Goal: Task Accomplishment & Management: Use online tool/utility

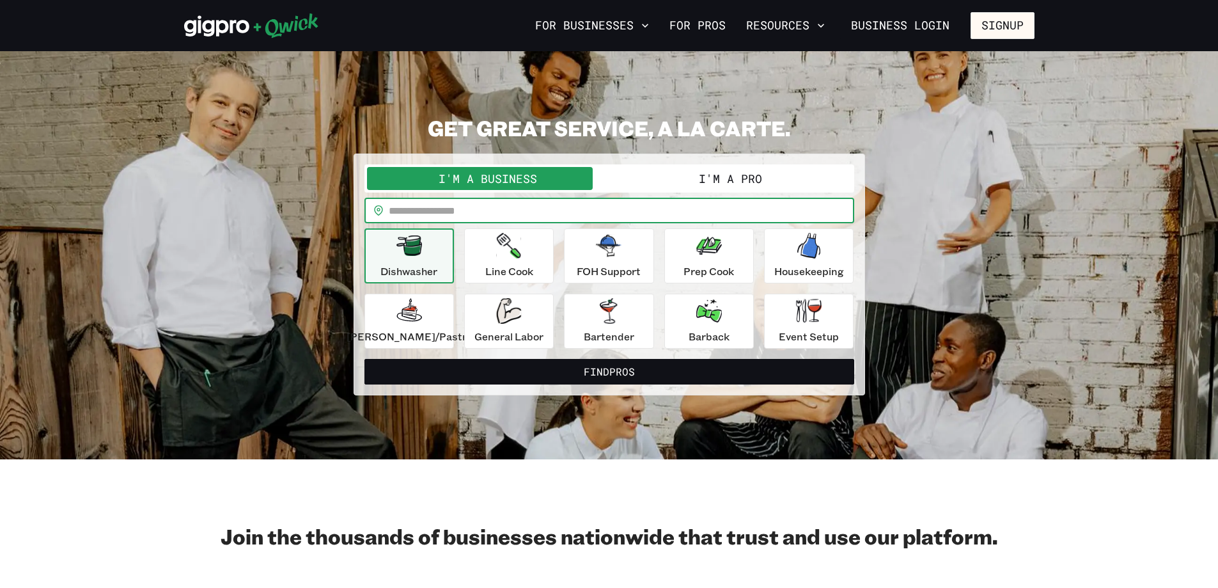
click at [673, 208] on input "text" at bounding box center [622, 211] width 466 height 26
type input "*****"
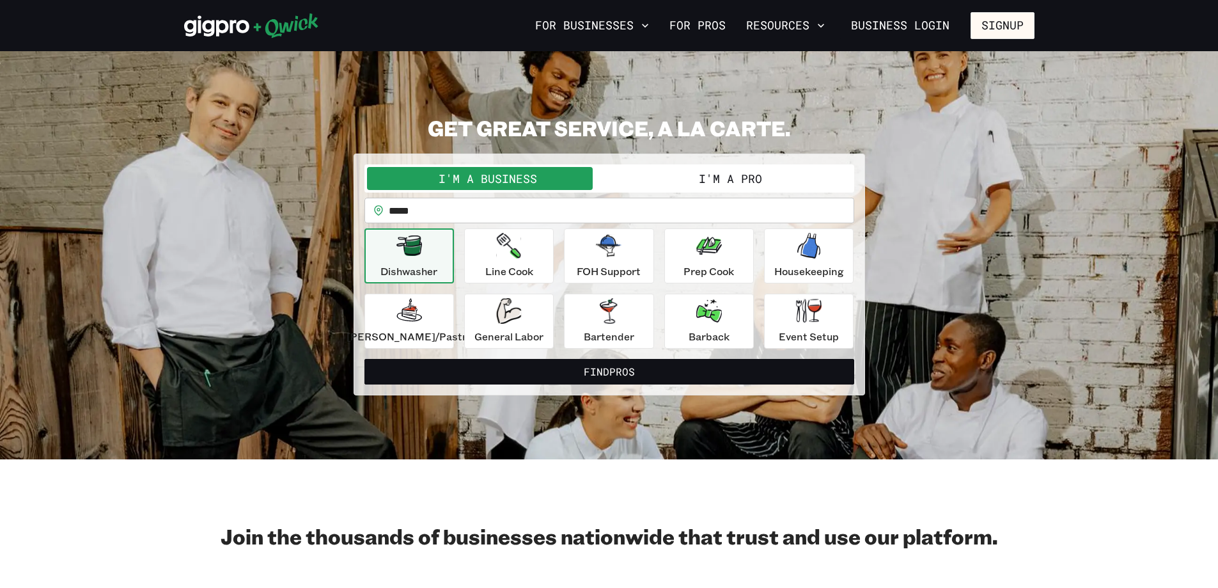
click at [672, 178] on button "I'm a Pro" at bounding box center [730, 178] width 242 height 23
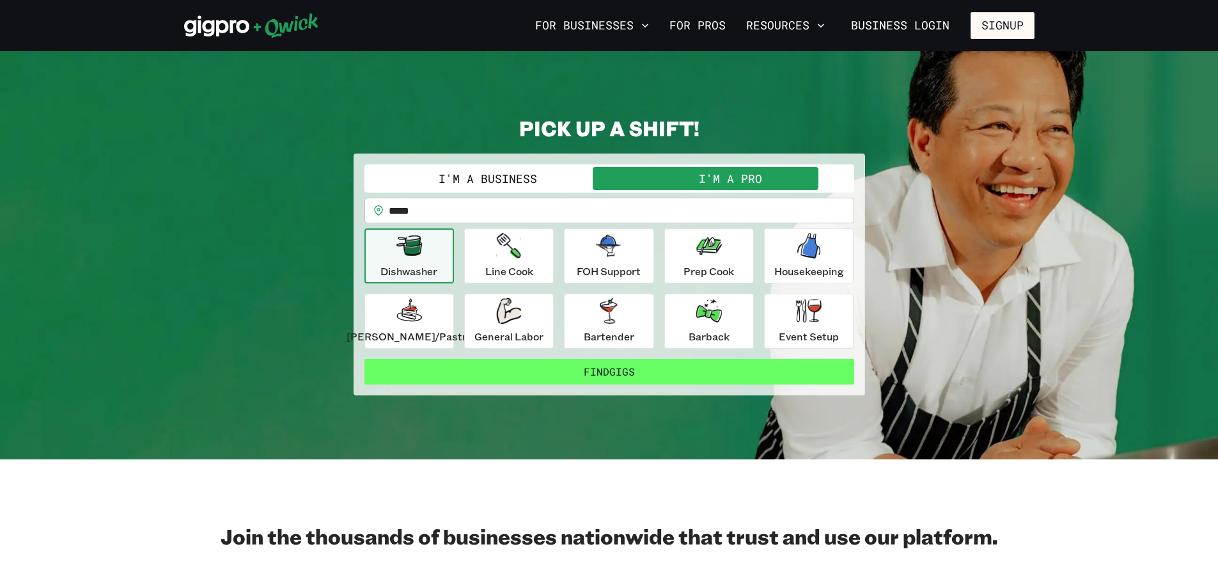
click at [614, 368] on button "Find Gigs" at bounding box center [610, 372] width 490 height 26
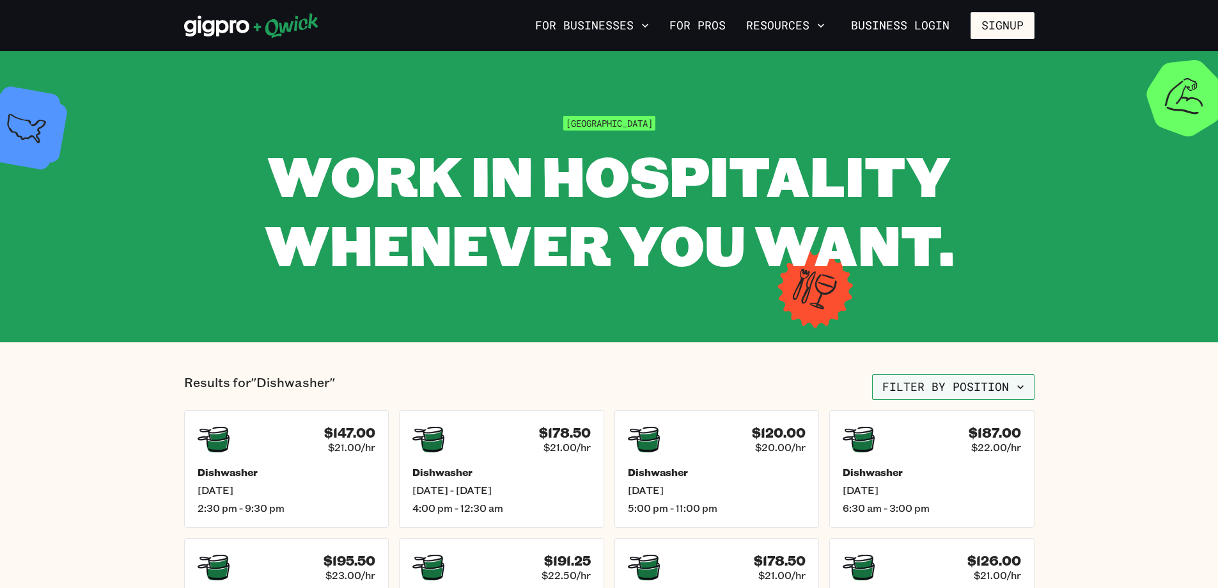
click at [1019, 382] on icon "button" at bounding box center [1020, 387] width 13 height 13
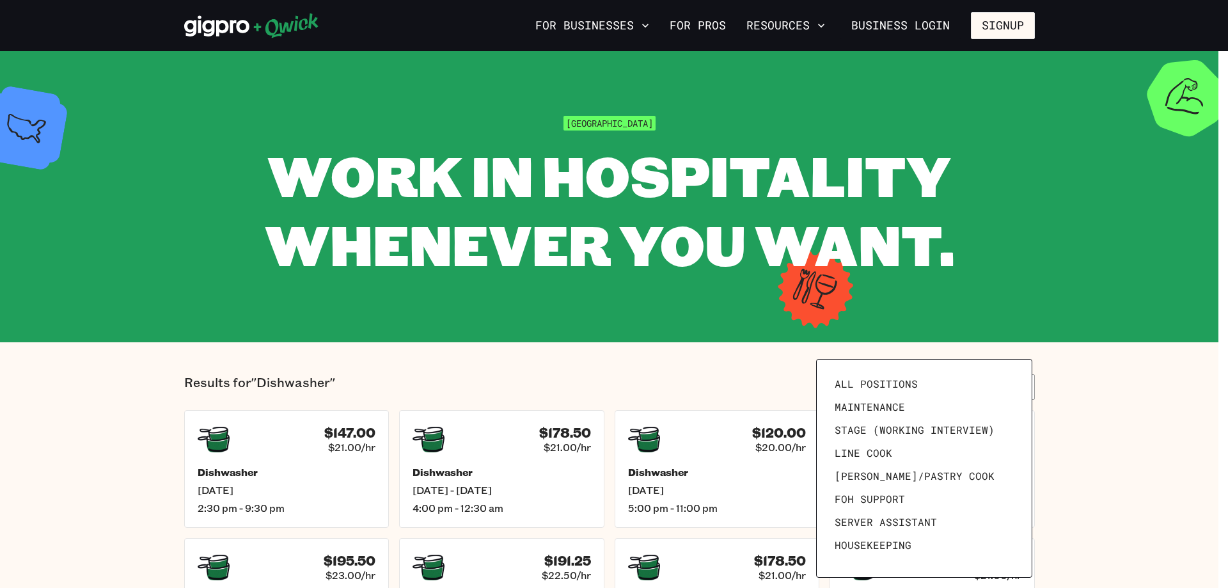
click at [1122, 349] on div at bounding box center [614, 294] width 1228 height 588
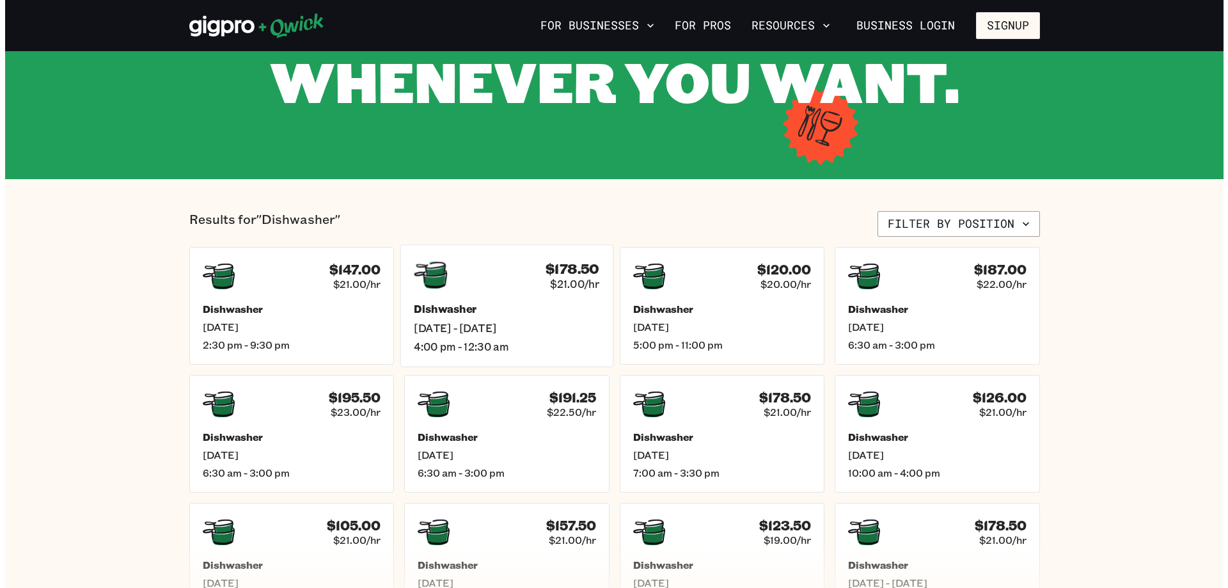
scroll to position [192, 0]
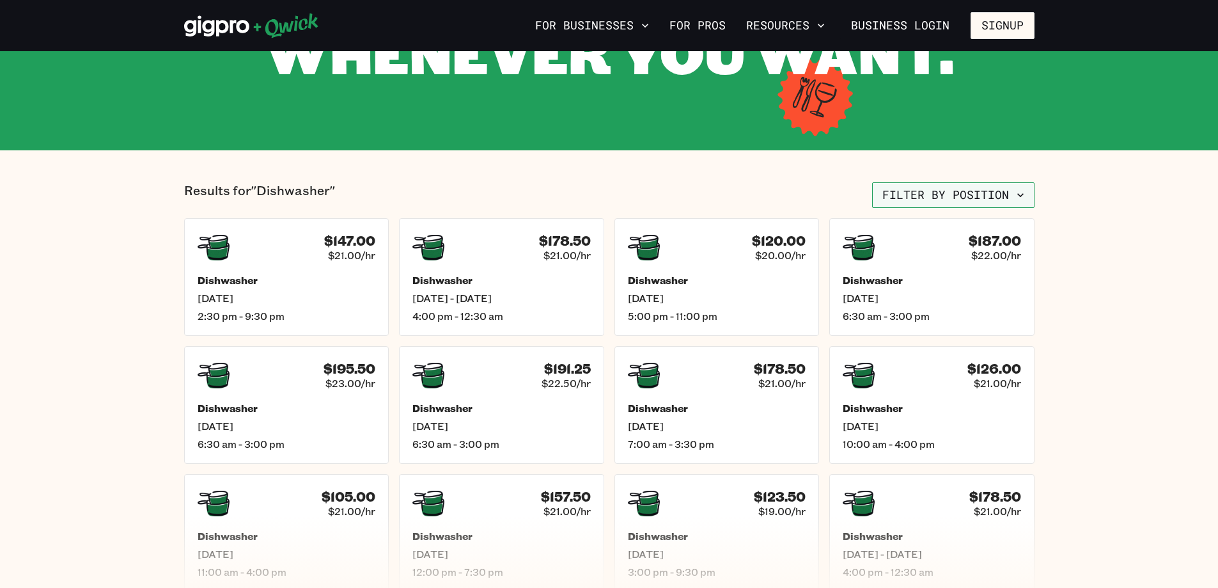
click at [1021, 195] on icon "button" at bounding box center [1020, 195] width 6 height 4
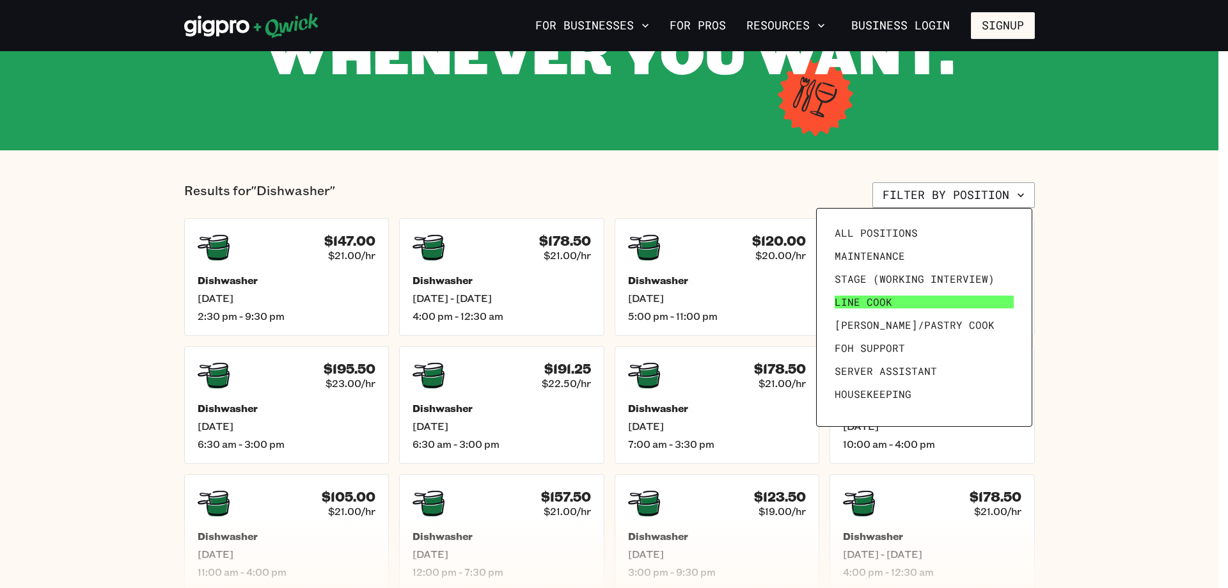
click at [948, 300] on link "Line Cook" at bounding box center [923, 301] width 189 height 23
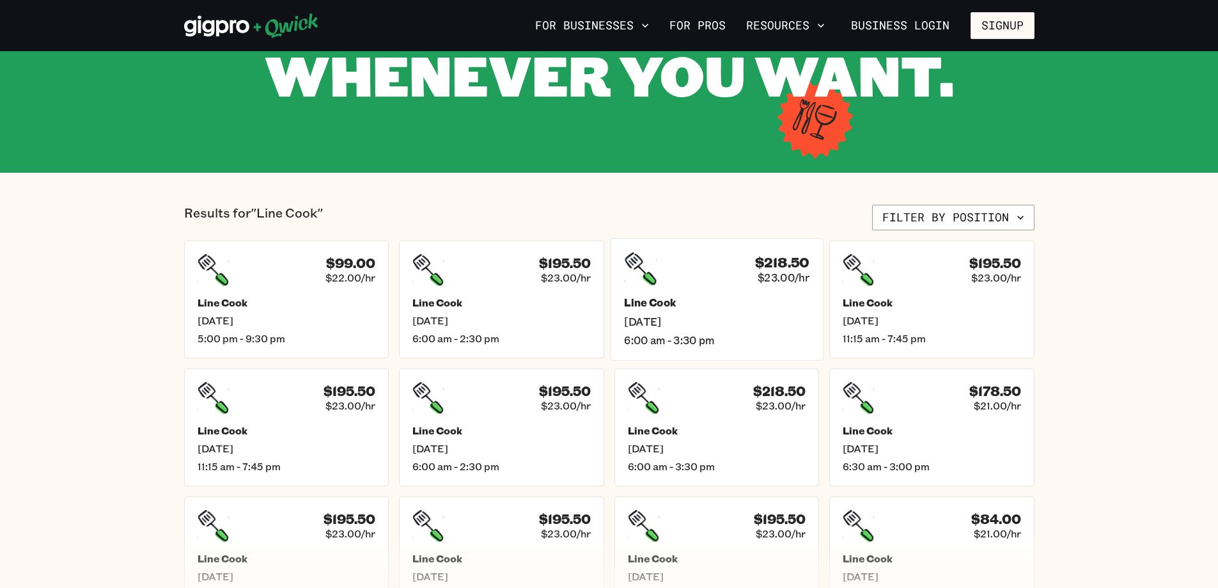
scroll to position [192, 0]
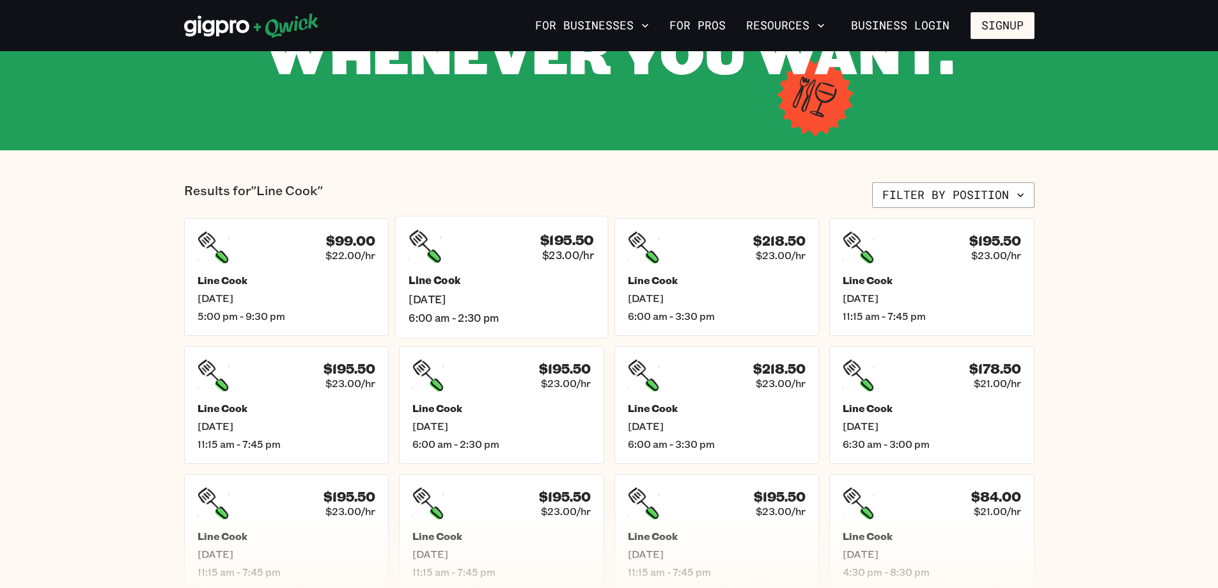
click at [432, 277] on h5 "Line Cook" at bounding box center [501, 280] width 185 height 13
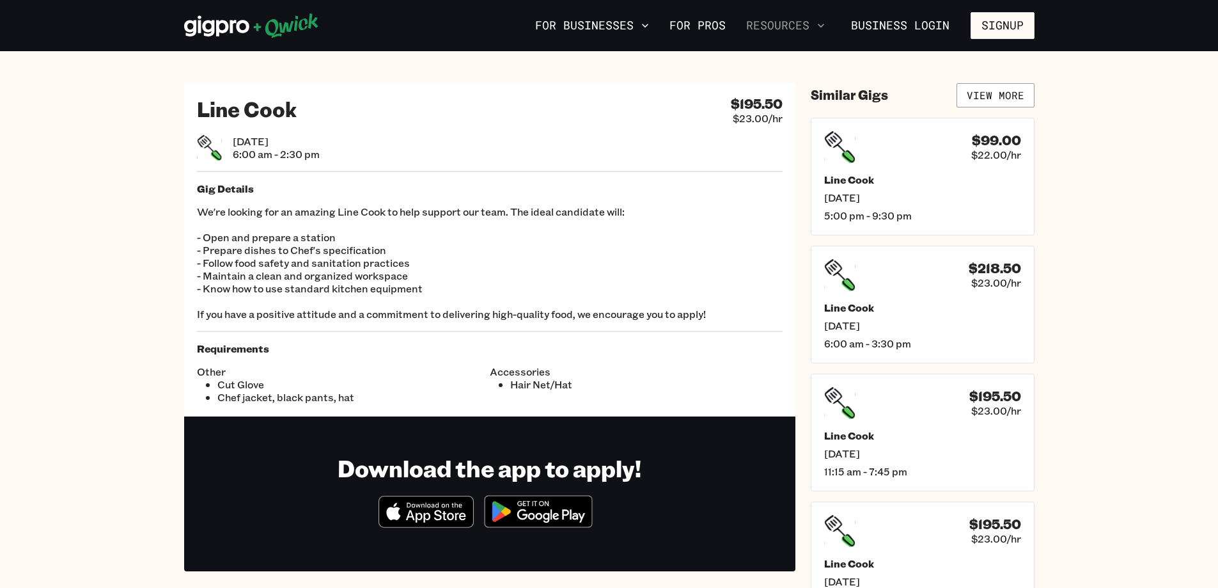
click at [828, 26] on icon "button" at bounding box center [821, 25] width 13 height 13
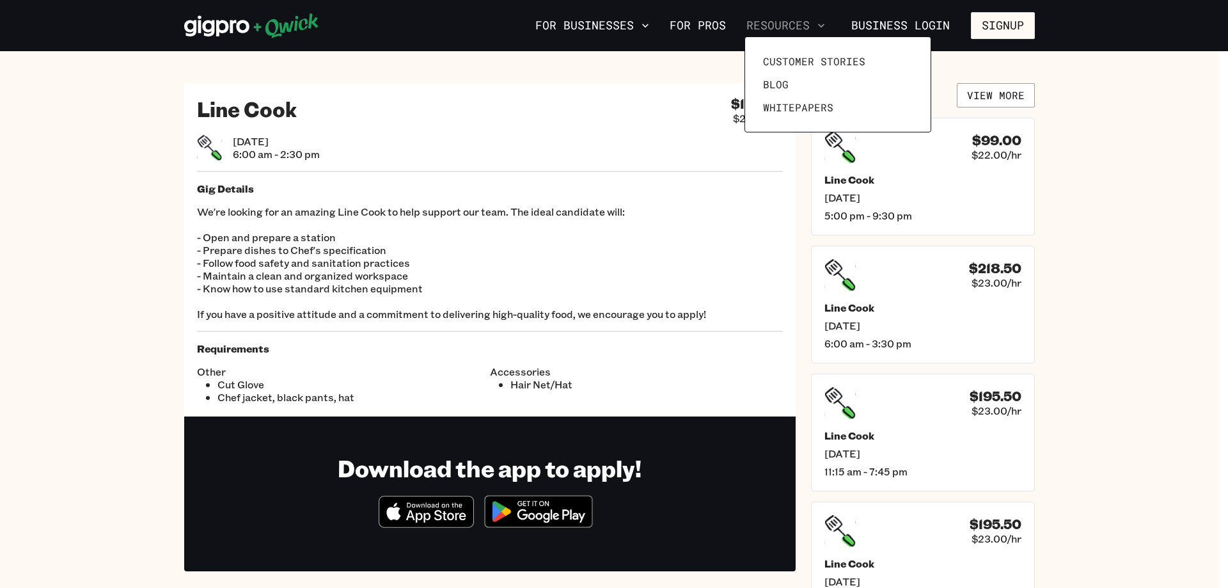
click at [828, 26] on div at bounding box center [614, 294] width 1228 height 588
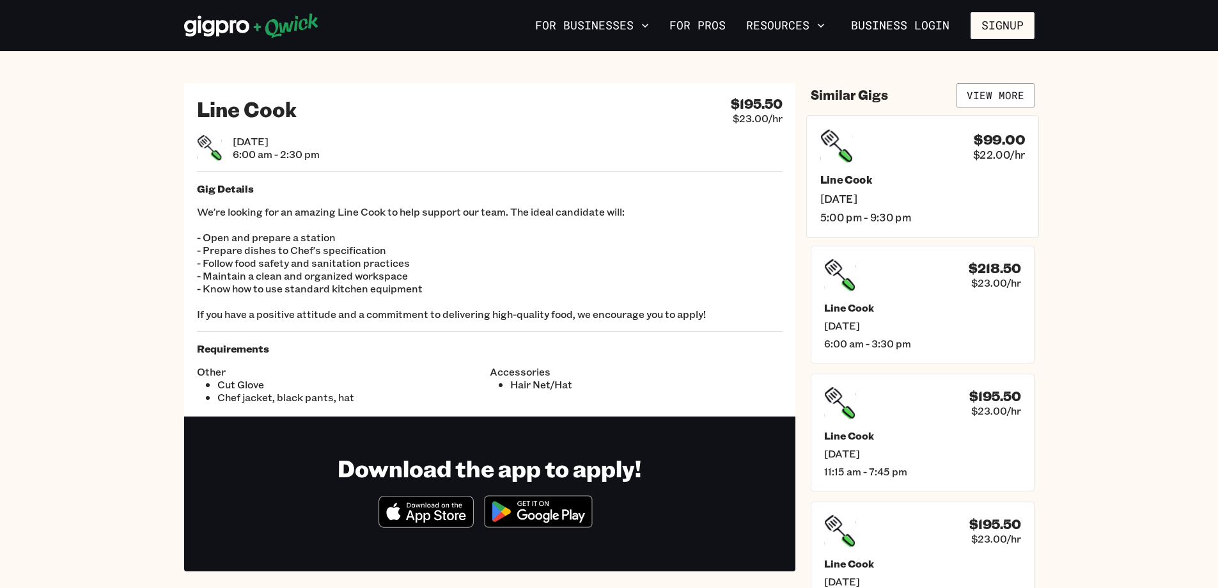
click at [998, 139] on h4 "$99.00" at bounding box center [999, 138] width 51 height 17
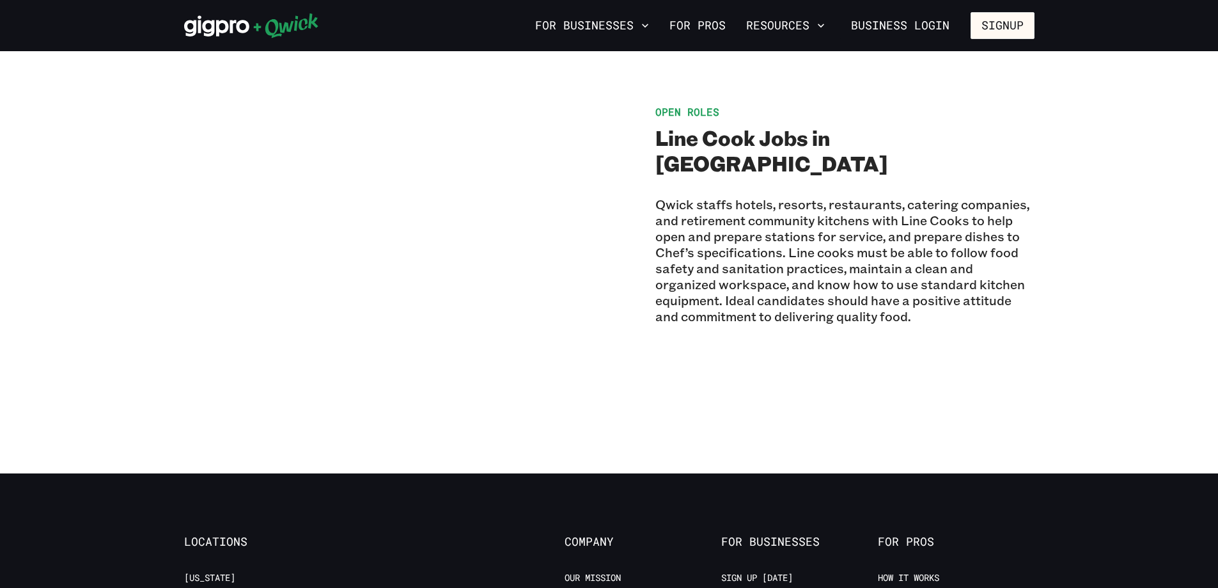
scroll to position [895, 0]
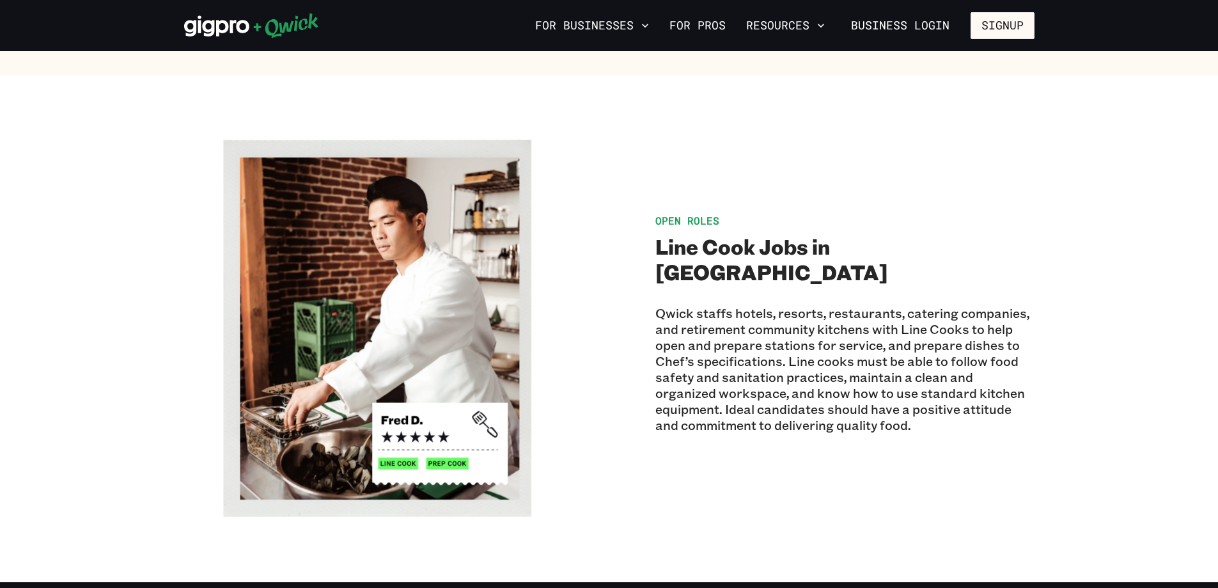
click at [707, 226] on div "Open Roles" at bounding box center [688, 220] width 64 height 15
click at [707, 263] on h2 "Line Cook Jobs in [GEOGRAPHIC_DATA]" at bounding box center [845, 258] width 379 height 51
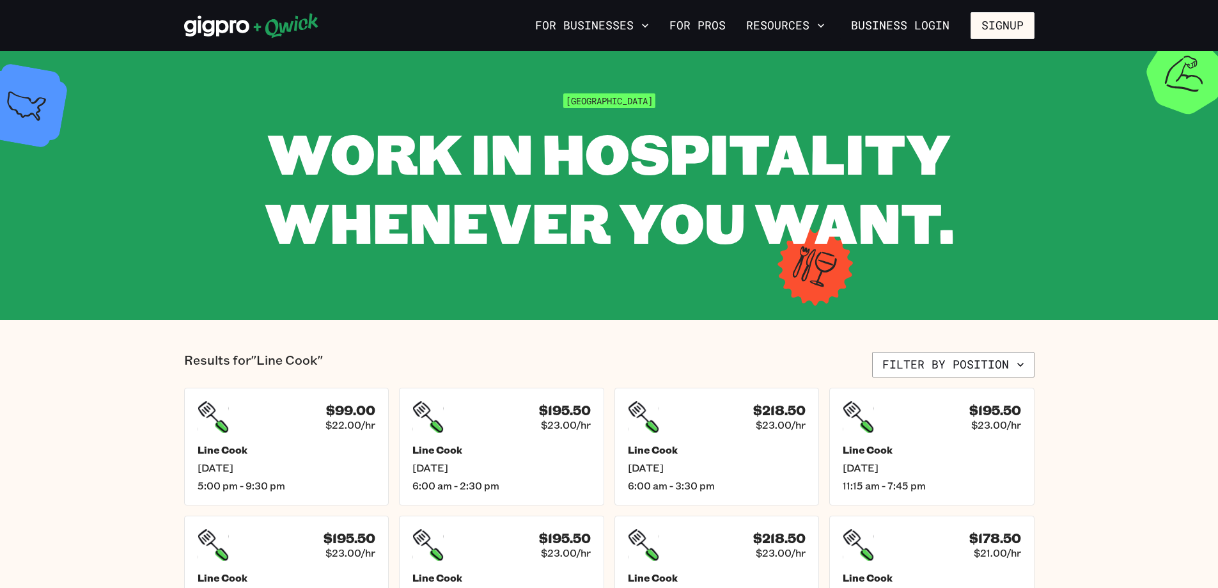
scroll to position [0, 0]
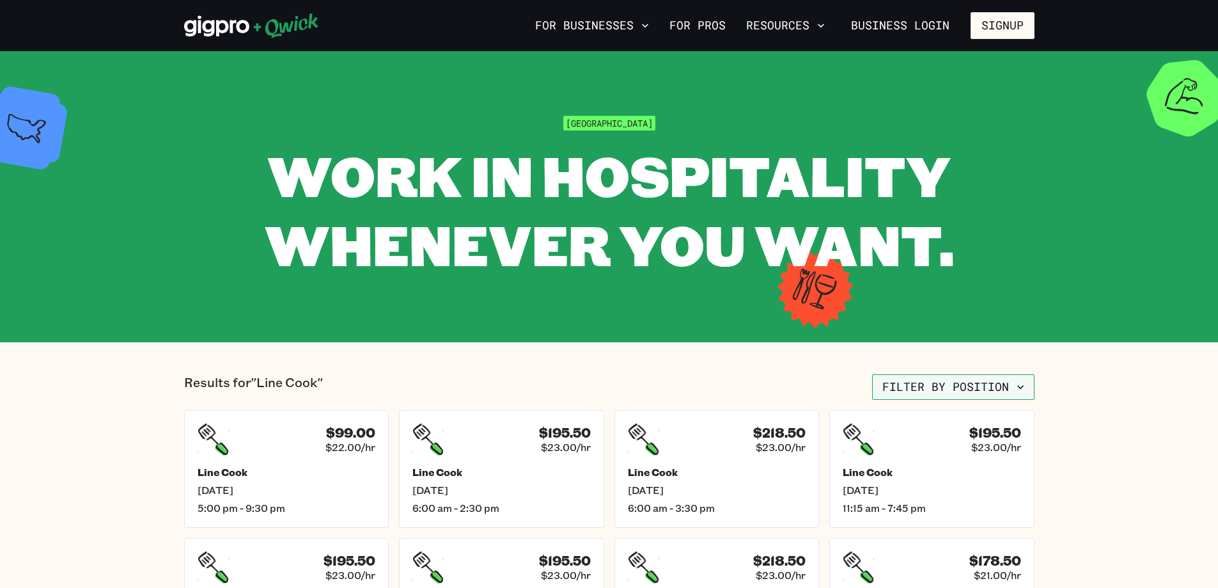
click at [1019, 383] on icon "button" at bounding box center [1020, 387] width 13 height 13
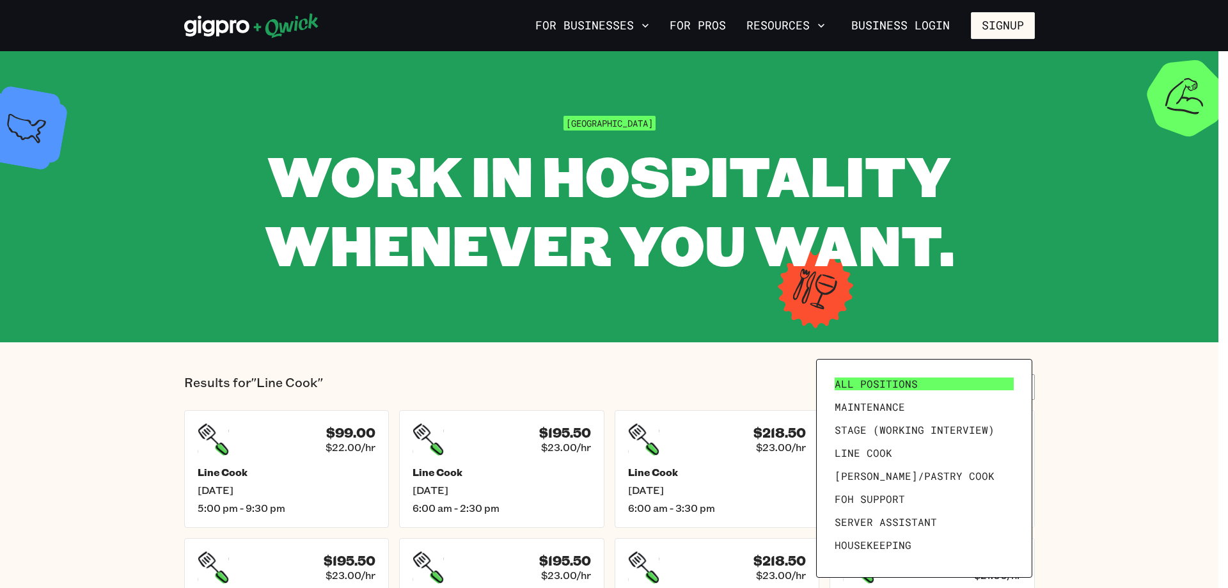
click at [970, 380] on link "All Positions" at bounding box center [923, 383] width 189 height 23
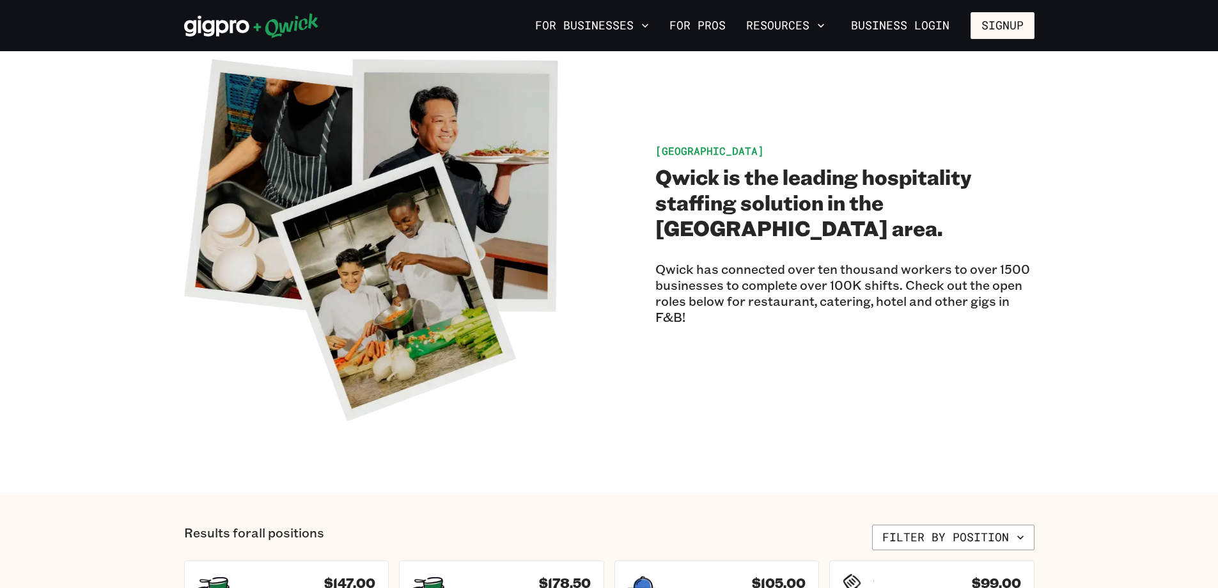
scroll to position [64, 0]
